Goal: Task Accomplishment & Management: Use online tool/utility

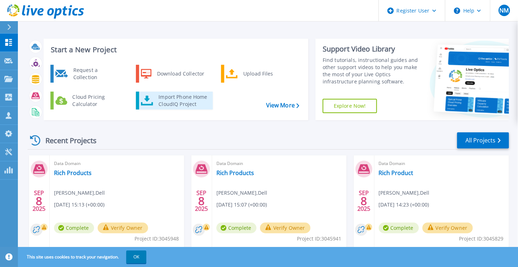
click at [182, 99] on div "Import Phone Home CloudIQ Project" at bounding box center [183, 100] width 56 height 14
